Goal: Information Seeking & Learning: Learn about a topic

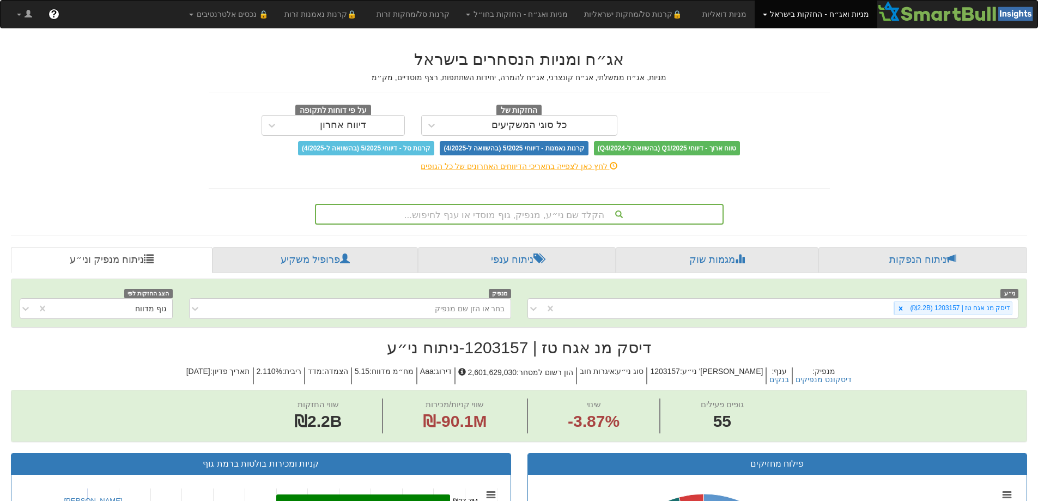
click at [500, 211] on div "הקלד שם ני״ע, מנפיק, גוף מוסדי או ענף לחיפוש..." at bounding box center [519, 214] width 407 height 19
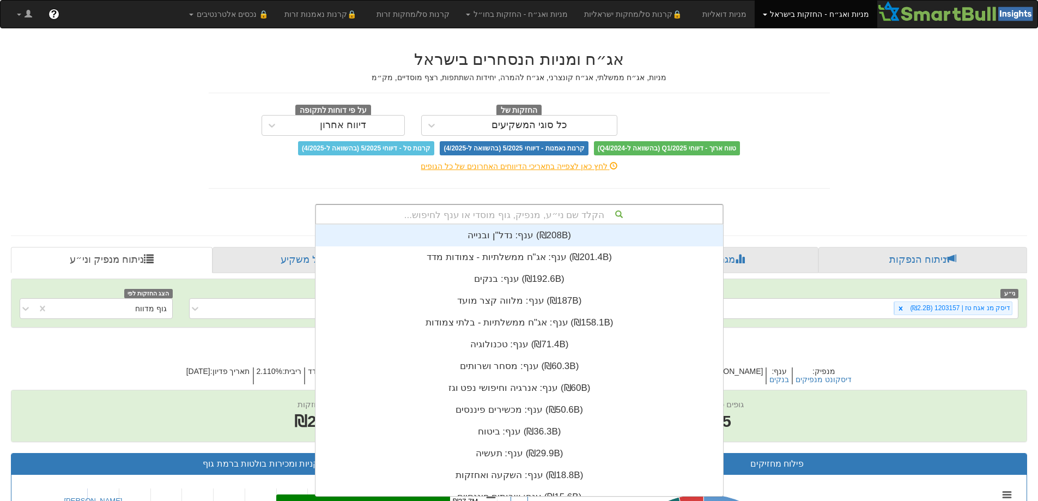
scroll to position [271, 0]
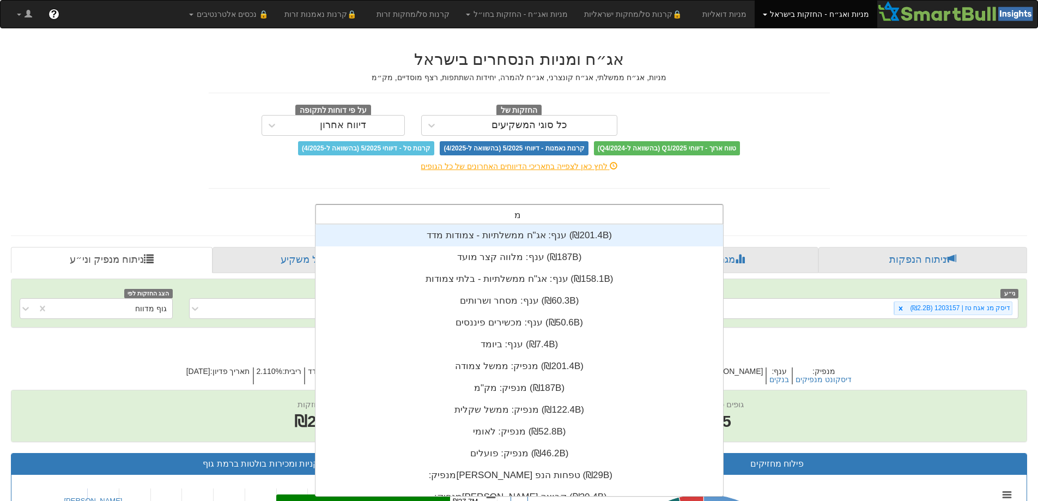
type input "מז"
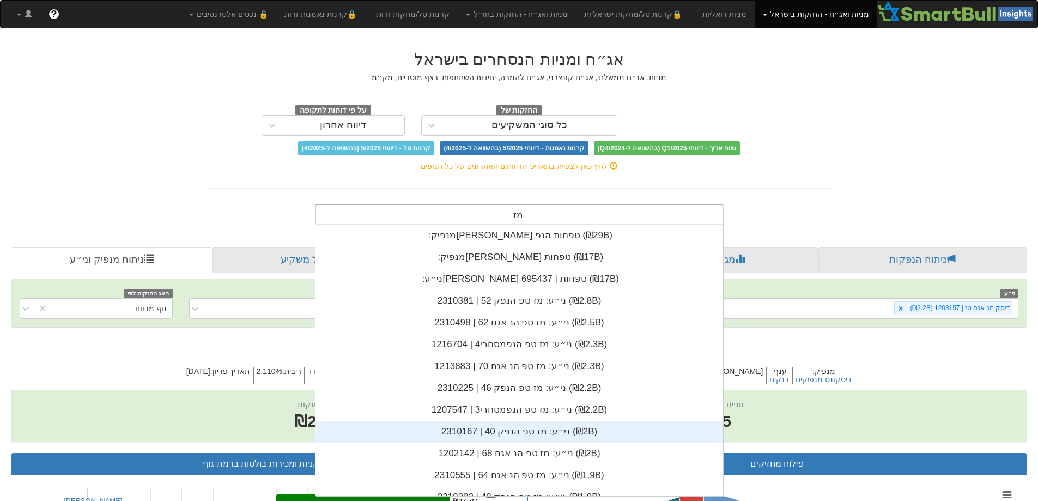
scroll to position [54, 0]
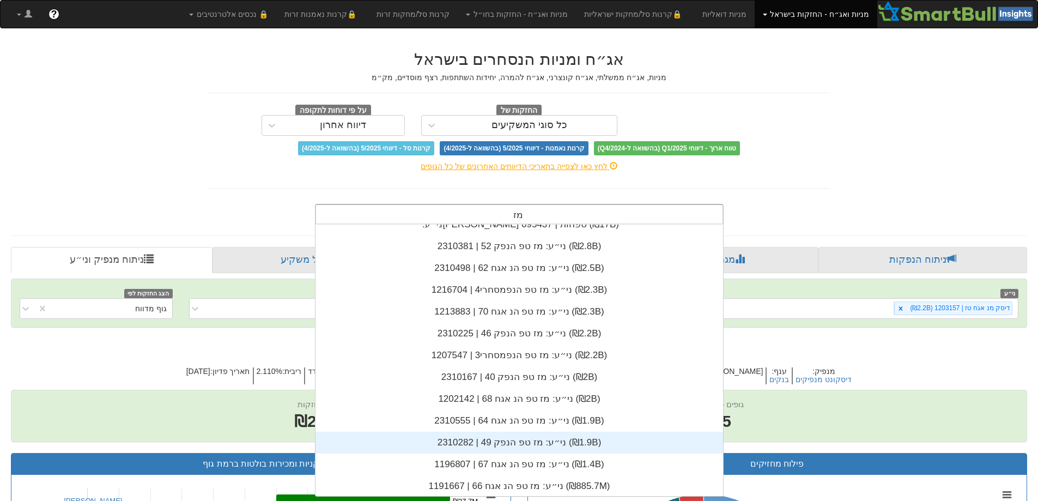
click at [520, 439] on div "ני״ע: ‏מז טפ הנפק 49 | 2310282 ‎(₪1.9B)‎" at bounding box center [520, 443] width 408 height 22
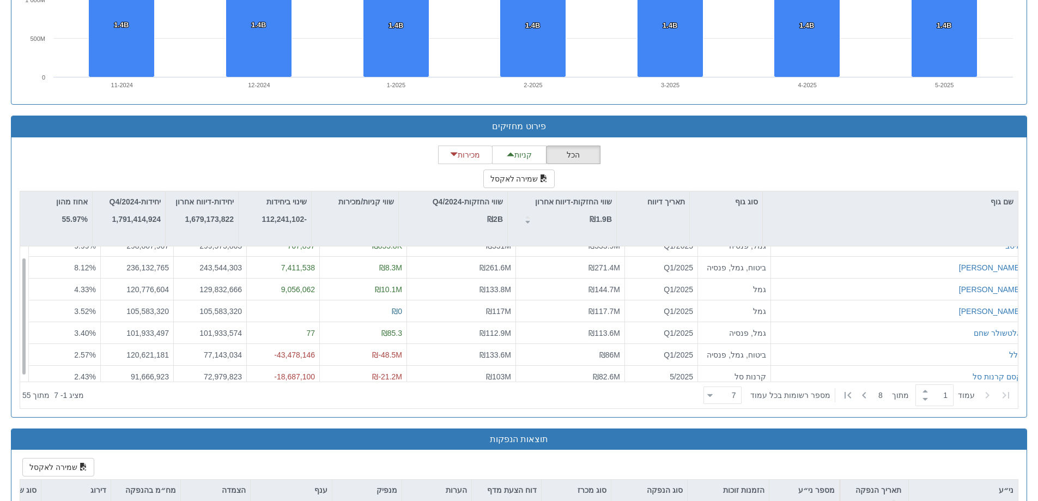
scroll to position [17, 0]
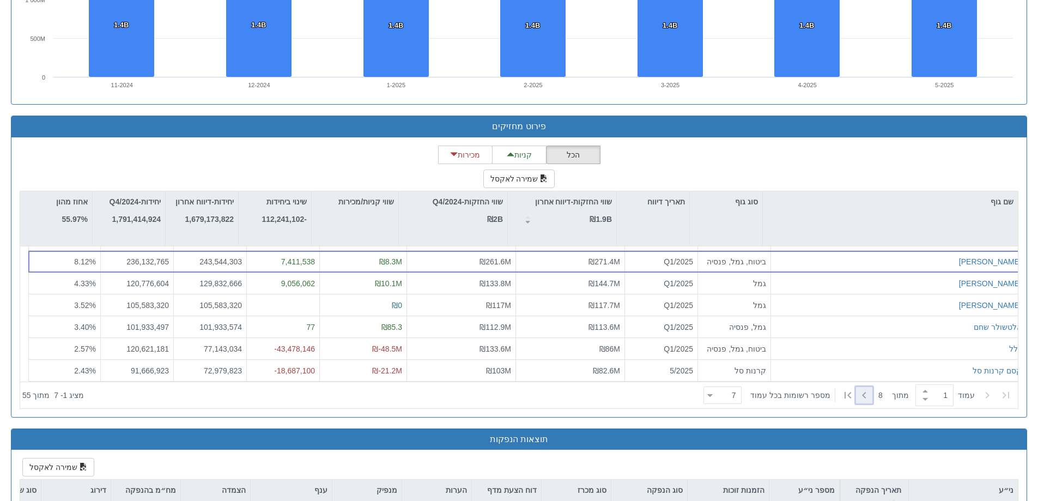
click at [859, 397] on icon at bounding box center [864, 395] width 13 height 13
type input "2"
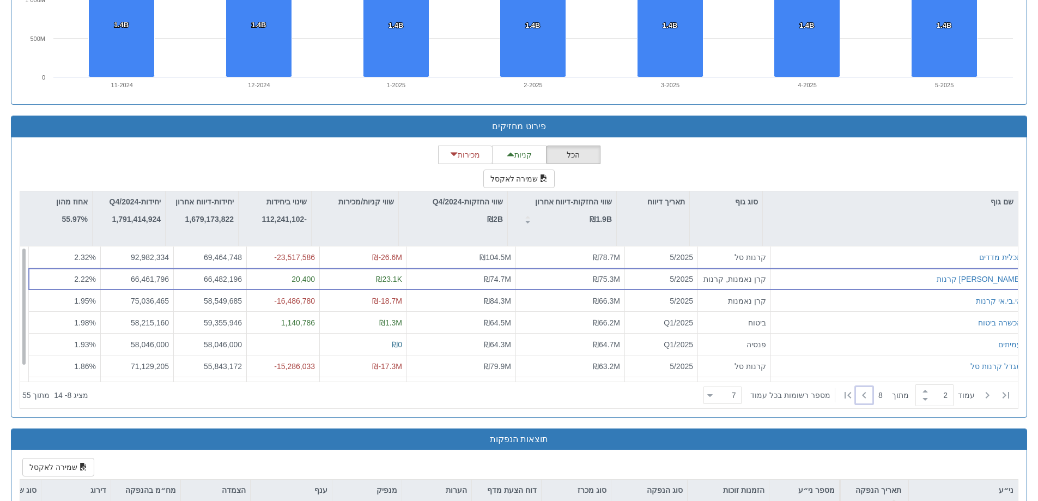
scroll to position [0, 0]
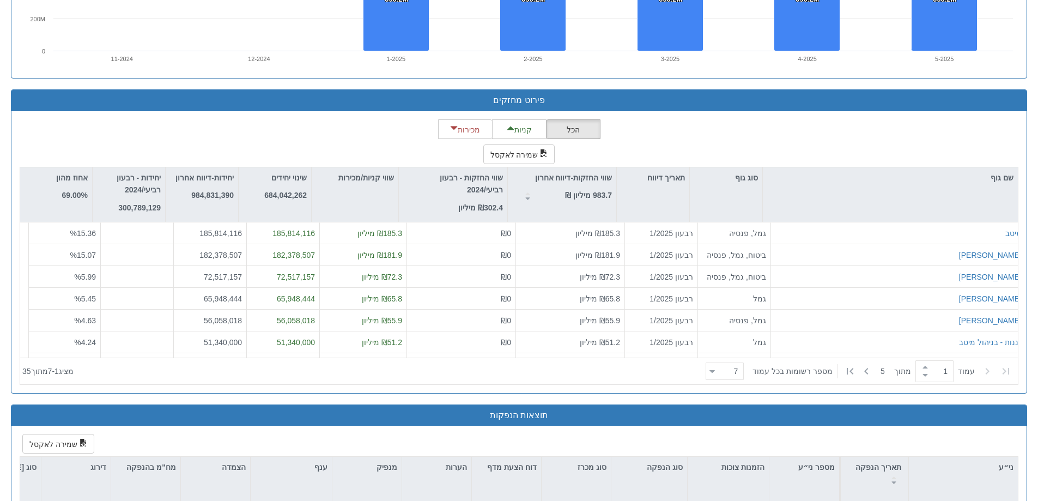
scroll to position [763, 0]
